Goal: Check status

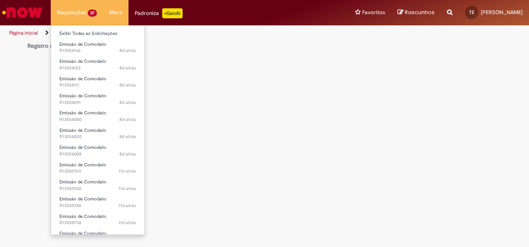
click at [92, 19] on li "Requisições 37 Exibir Todas as Solicitações Emissão de Comodato 8d atrás 8 dias…" at bounding box center [77, 12] width 52 height 25
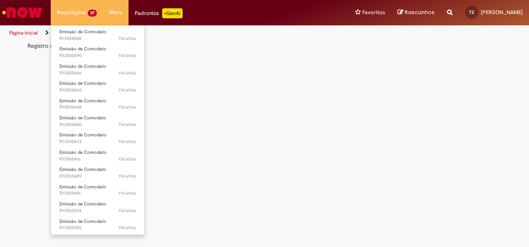
scroll to position [442, 0]
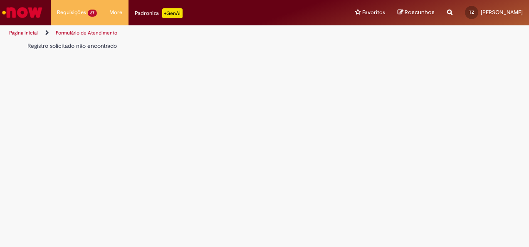
click at [27, 10] on img "Ir para a Homepage" at bounding box center [22, 12] width 43 height 17
